Goal: Check status: Check status

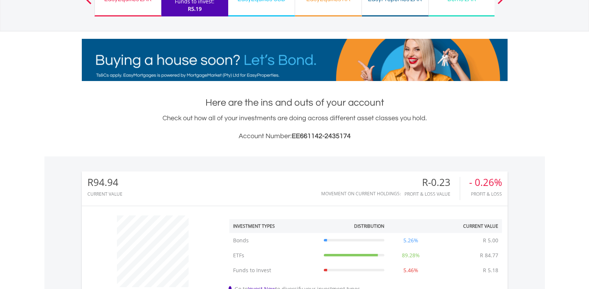
scroll to position [112, 0]
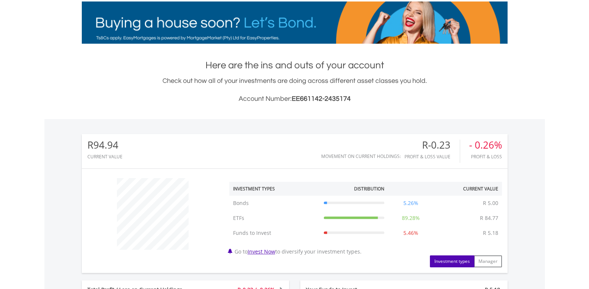
click at [330, 95] on span "EE661142-2435174" at bounding box center [321, 98] width 59 height 7
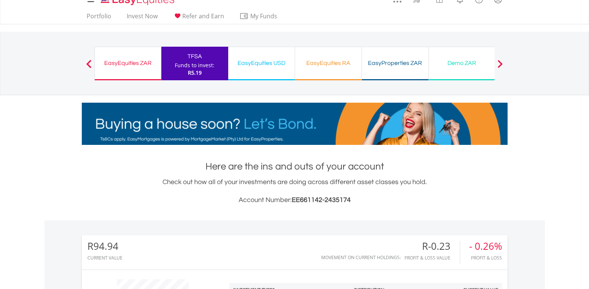
scroll to position [0, 0]
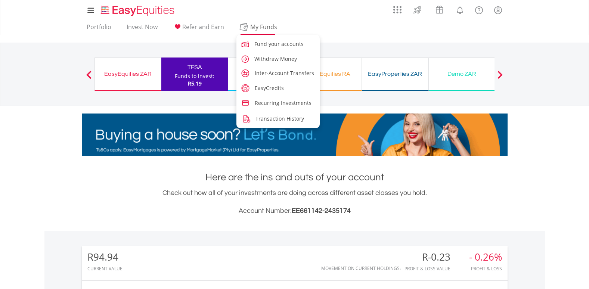
click at [263, 24] on span "My Funds" at bounding box center [264, 27] width 49 height 10
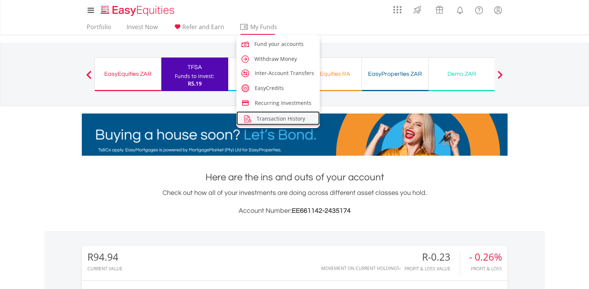
click at [271, 118] on span "Transaction History" at bounding box center [281, 118] width 49 height 7
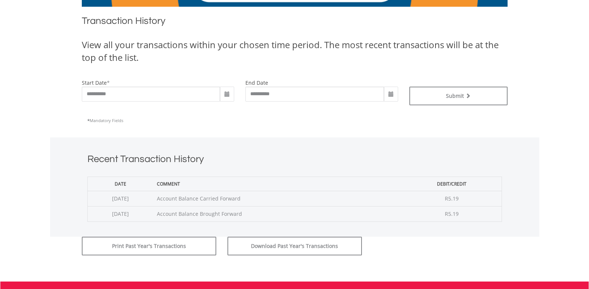
scroll to position [150, 0]
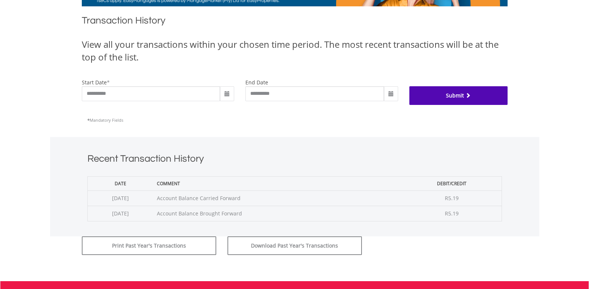
click at [460, 93] on button "Submit" at bounding box center [459, 95] width 98 height 19
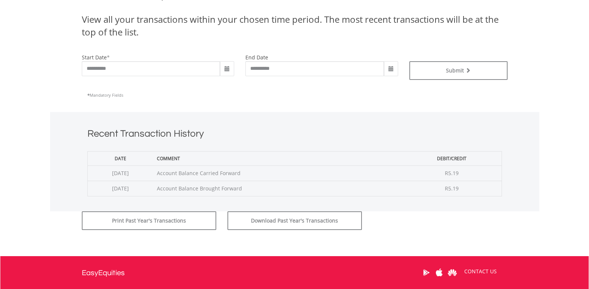
scroll to position [212, 0]
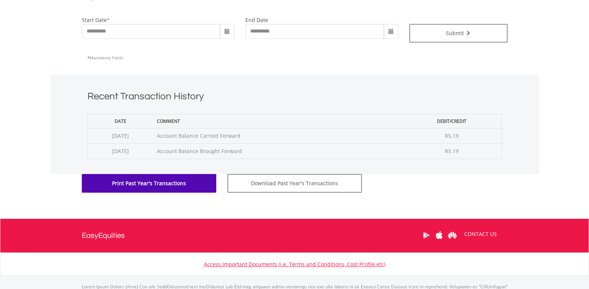
click at [187, 182] on button "Print Past Year's Transactions" at bounding box center [149, 183] width 135 height 19
